Goal: Task Accomplishment & Management: Complete application form

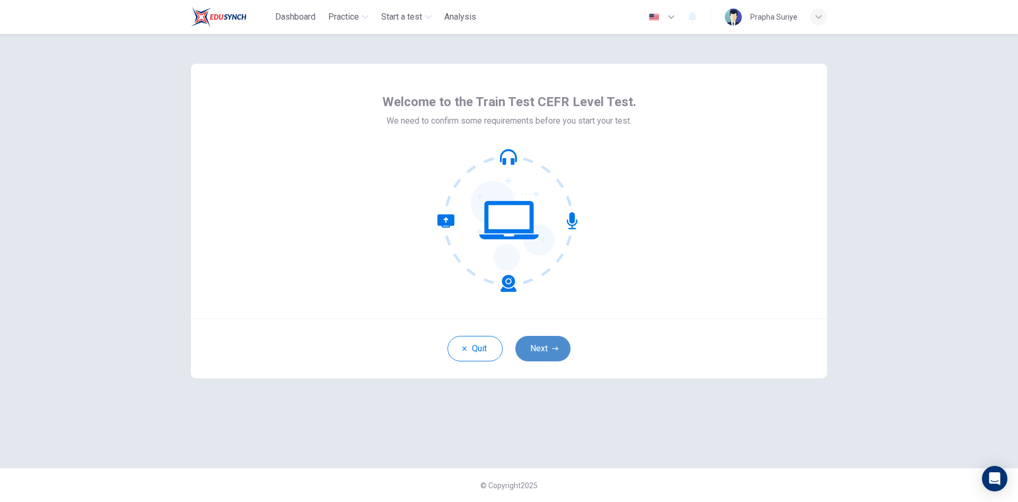
click at [545, 350] on button "Next" at bounding box center [543, 348] width 55 height 25
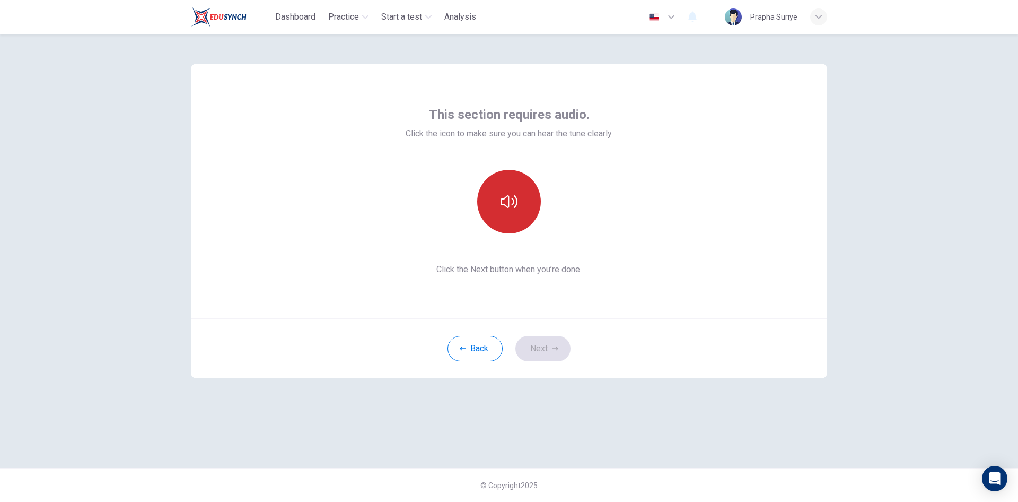
click at [506, 206] on icon "button" at bounding box center [509, 201] width 17 height 13
click at [784, 446] on div "This section requires audio. Click the icon to make sure you can hear the tune …" at bounding box center [509, 251] width 670 height 434
click at [540, 349] on button "Next" at bounding box center [543, 348] width 55 height 25
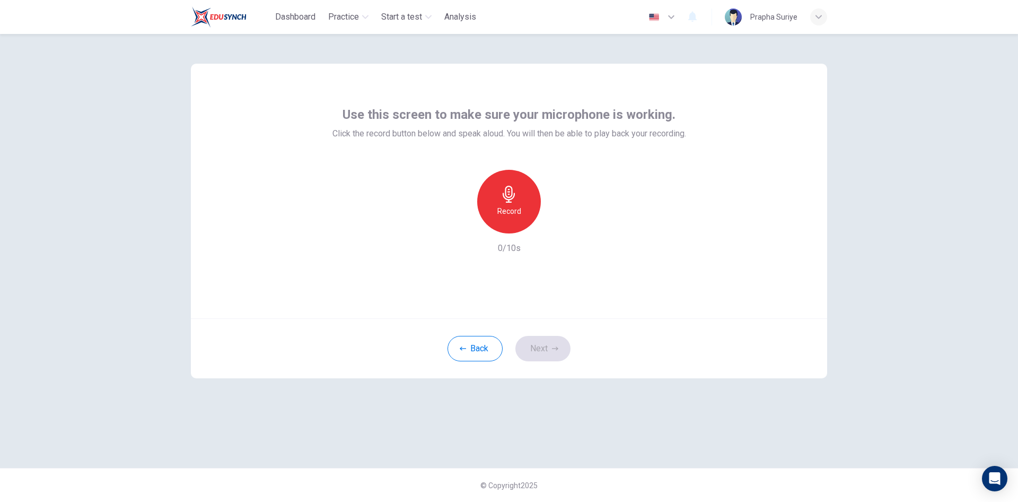
click at [509, 211] on h6 "Record" at bounding box center [510, 211] width 24 height 13
click at [509, 211] on h6 "Stop" at bounding box center [509, 211] width 16 height 13
click at [558, 225] on icon "button" at bounding box center [558, 225] width 5 height 6
click at [545, 348] on button "Next" at bounding box center [543, 348] width 55 height 25
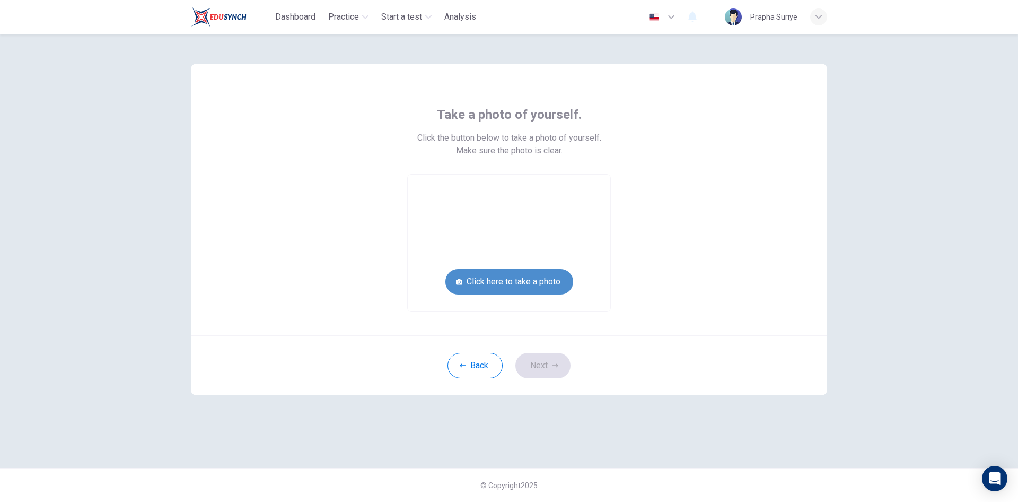
click at [517, 282] on button "Click here to take a photo" at bounding box center [510, 281] width 128 height 25
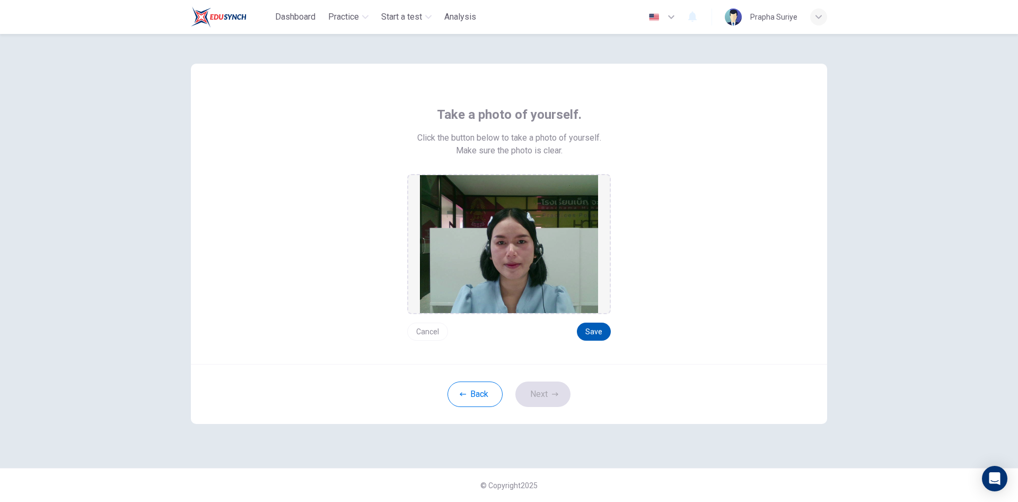
click at [598, 332] on button "Save" at bounding box center [594, 331] width 34 height 18
click at [542, 393] on button "Next" at bounding box center [543, 393] width 55 height 25
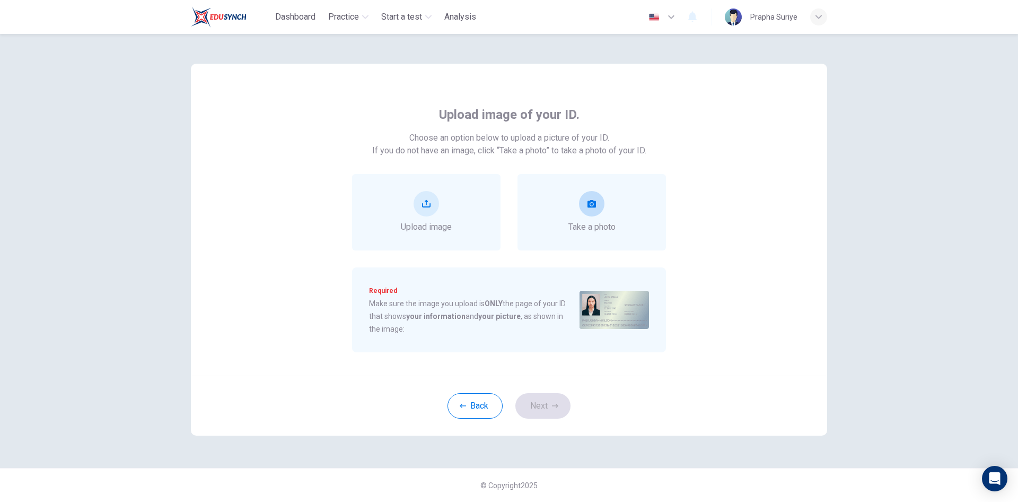
click at [597, 210] on button "take photo" at bounding box center [591, 203] width 25 height 25
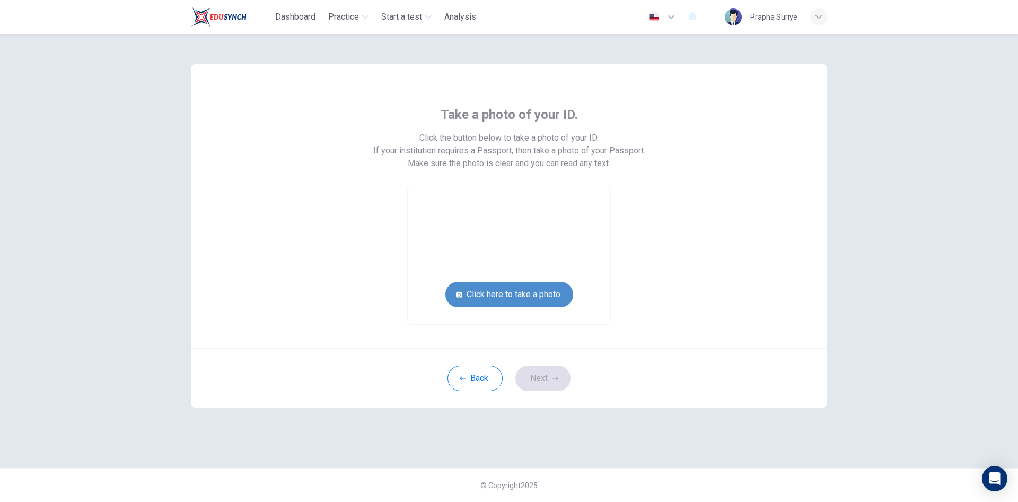
click at [514, 295] on button "Click here to take a photo" at bounding box center [510, 294] width 128 height 25
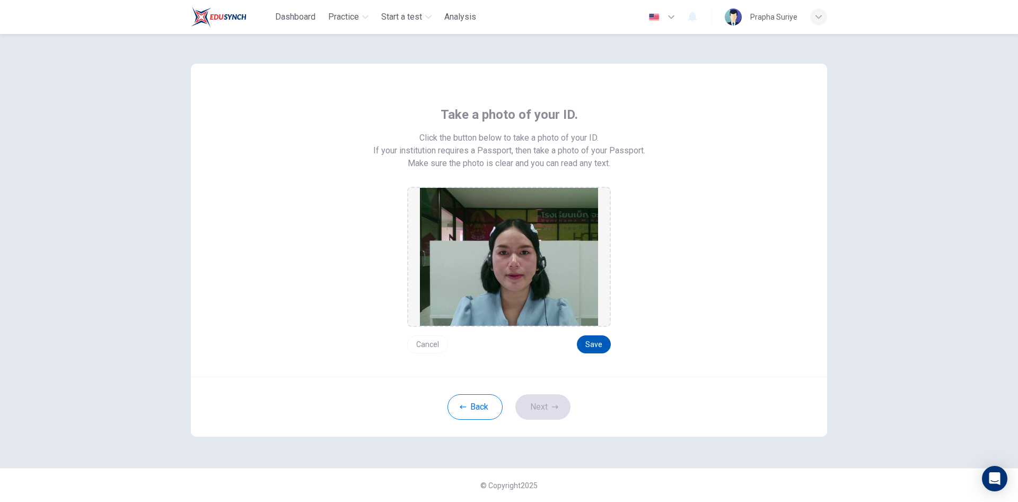
click at [591, 344] on button "Save" at bounding box center [594, 344] width 34 height 18
click at [550, 405] on button "Next" at bounding box center [543, 406] width 55 height 25
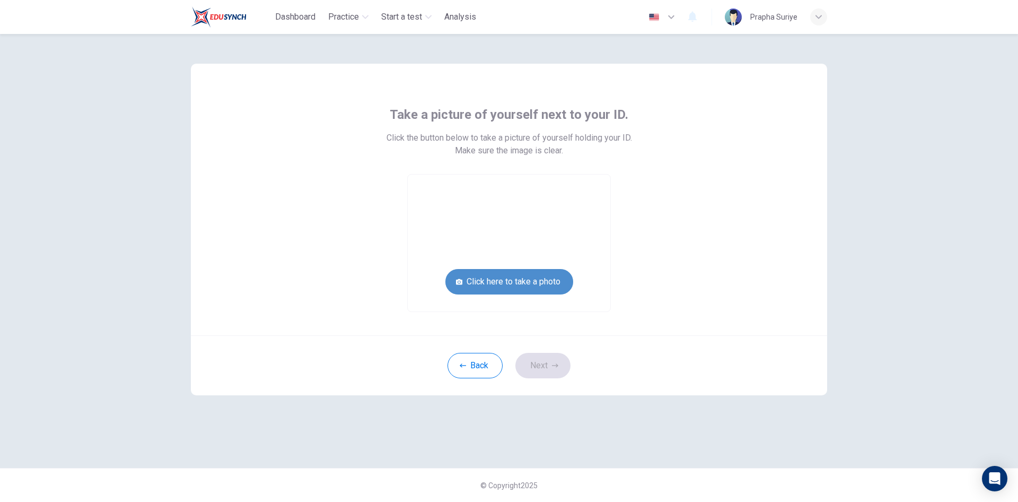
click at [511, 282] on button "Click here to take a photo" at bounding box center [510, 281] width 128 height 25
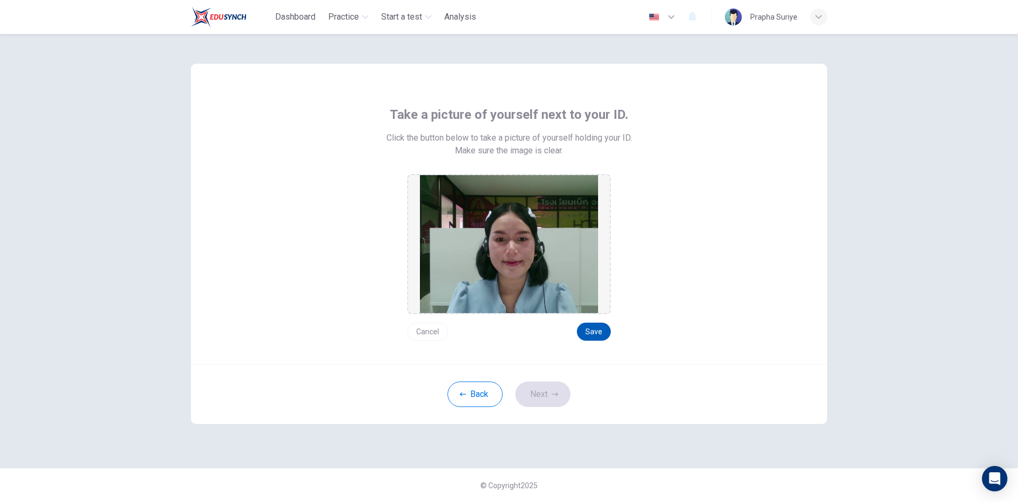
click at [599, 331] on button "Save" at bounding box center [594, 331] width 34 height 18
click at [596, 331] on button "Save" at bounding box center [594, 331] width 34 height 18
click at [543, 392] on button "Next" at bounding box center [543, 393] width 55 height 25
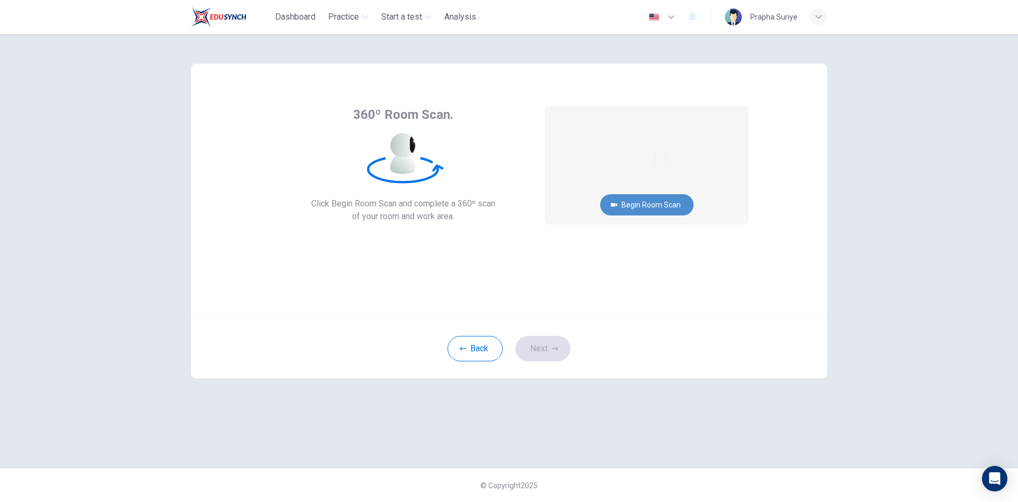
click at [657, 204] on button "Begin Room Scan" at bounding box center [646, 204] width 93 height 21
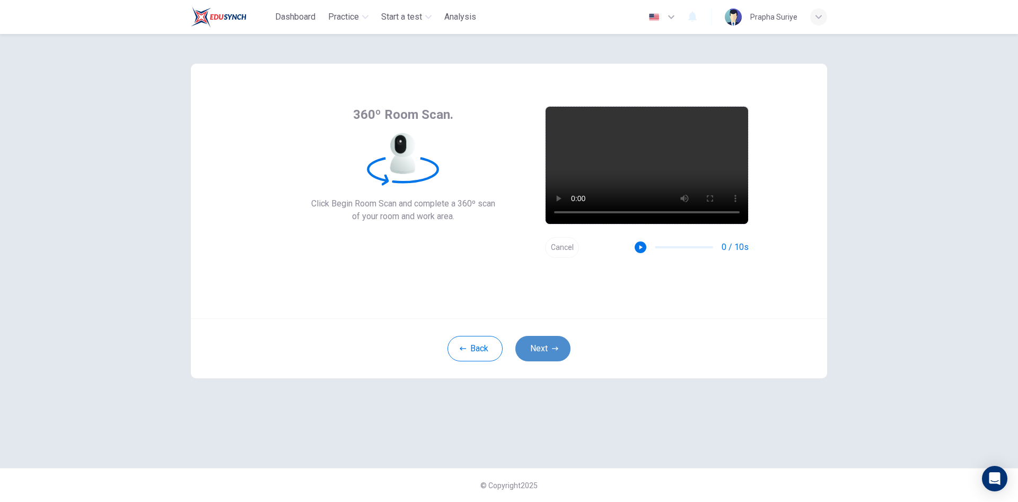
click at [551, 352] on button "Next" at bounding box center [543, 348] width 55 height 25
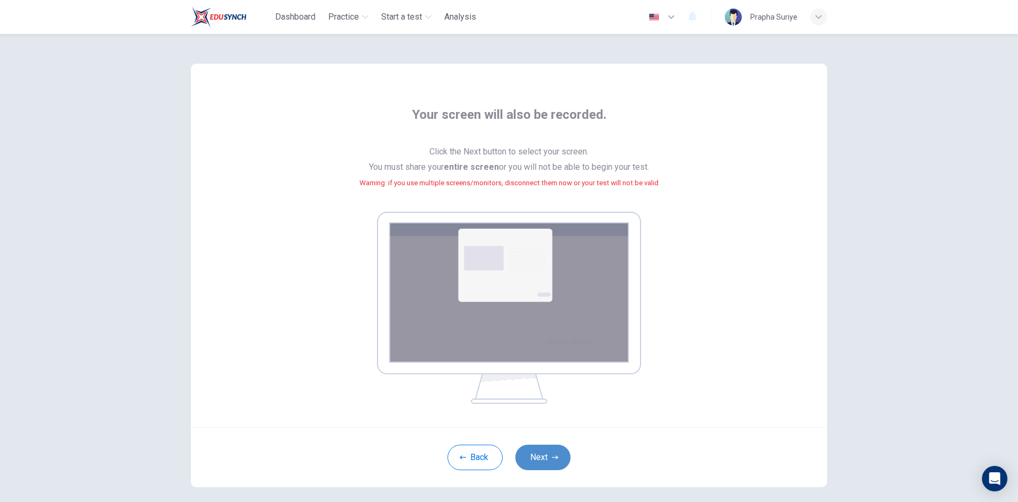
click at [548, 459] on button "Next" at bounding box center [543, 456] width 55 height 25
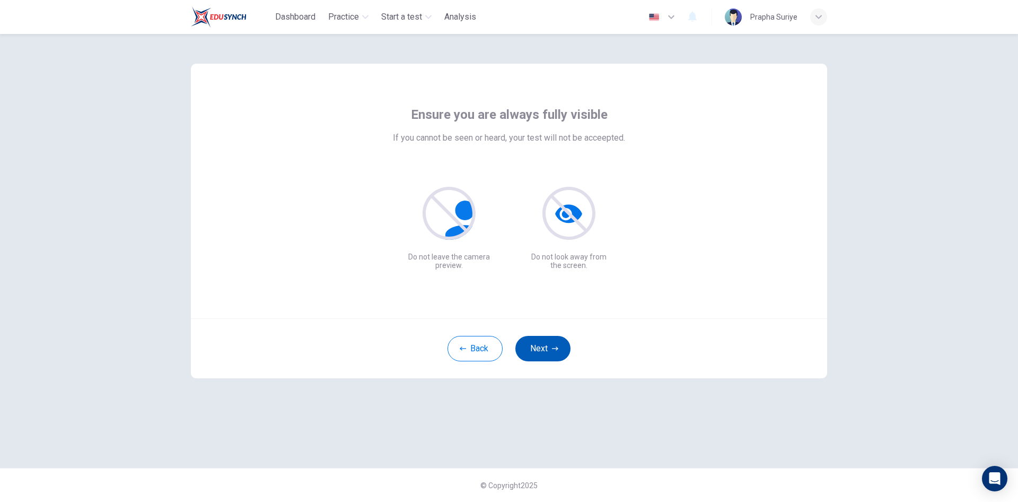
click at [542, 353] on button "Next" at bounding box center [543, 348] width 55 height 25
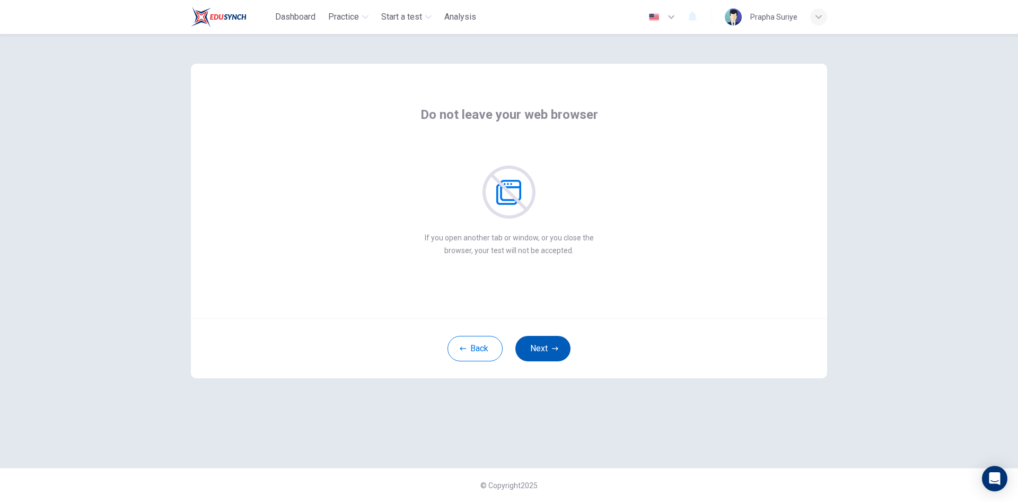
click at [553, 352] on button "Next" at bounding box center [543, 348] width 55 height 25
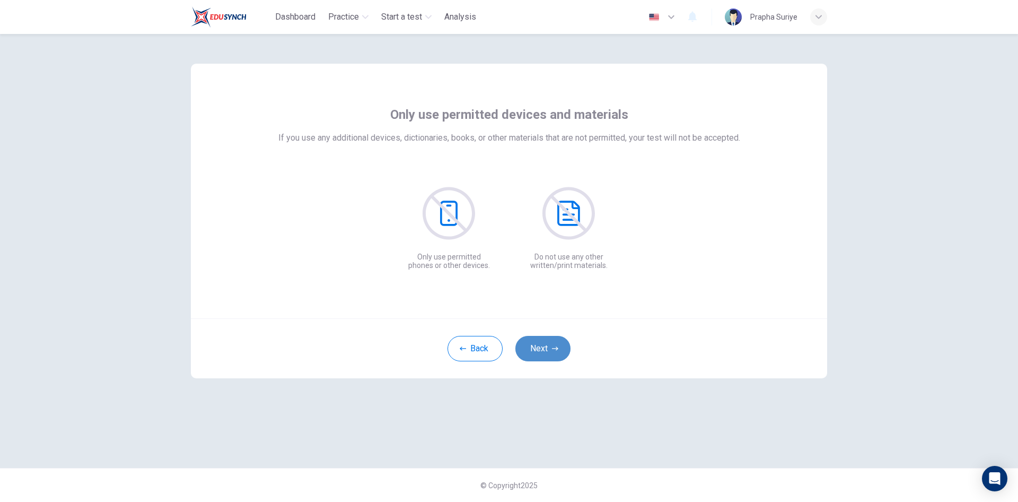
click at [553, 352] on button "Next" at bounding box center [543, 348] width 55 height 25
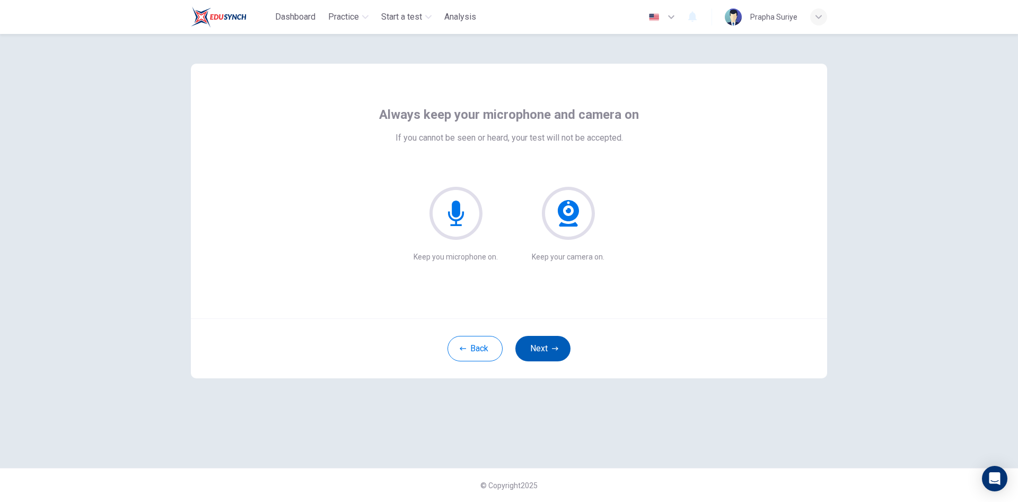
click at [550, 351] on button "Next" at bounding box center [543, 348] width 55 height 25
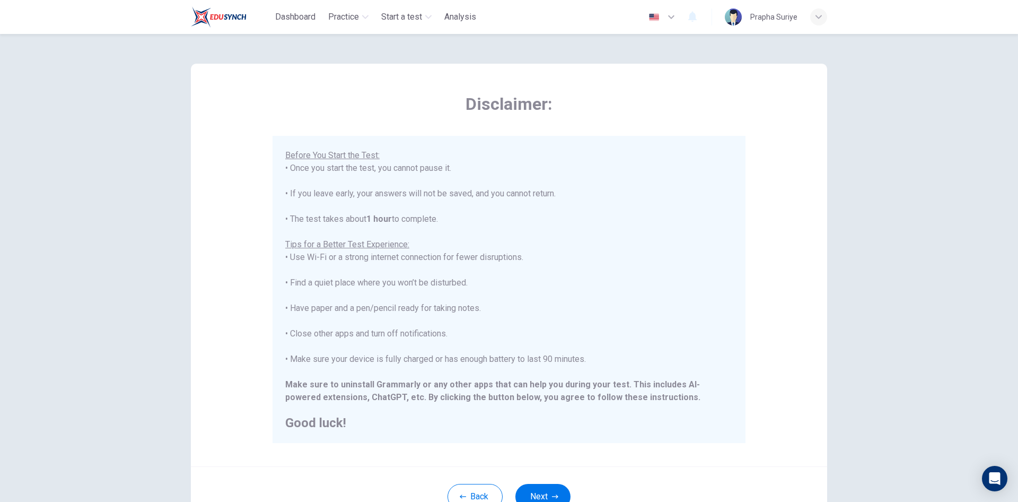
scroll to position [88, 0]
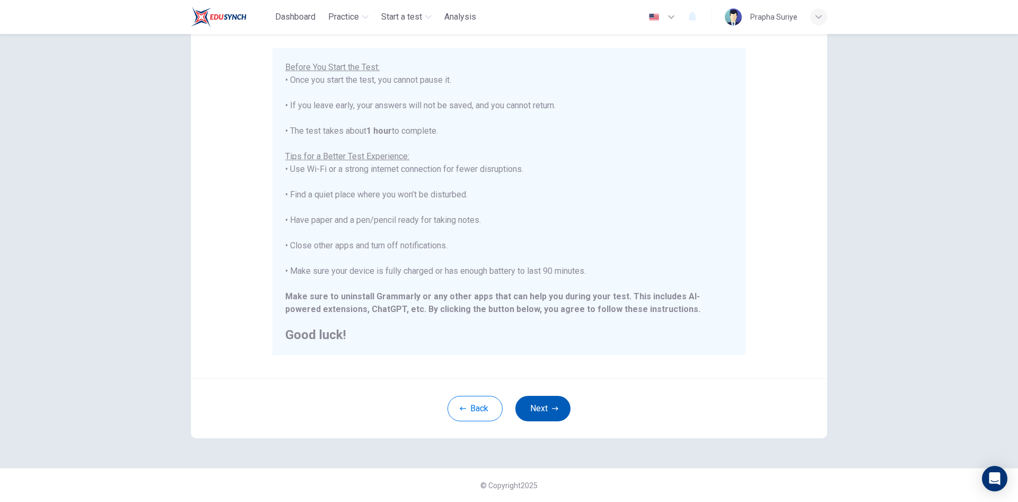
click at [545, 412] on button "Next" at bounding box center [543, 408] width 55 height 25
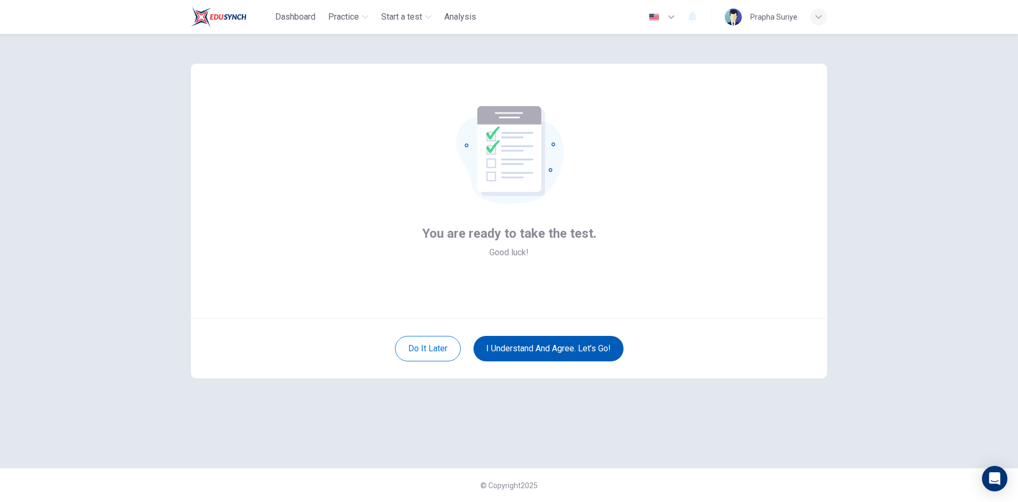
scroll to position [0, 0]
click at [570, 349] on button "I understand and agree. Let’s go!" at bounding box center [549, 348] width 150 height 25
